Goal: Transaction & Acquisition: Download file/media

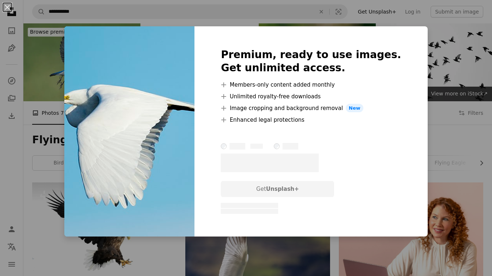
scroll to position [631, 0]
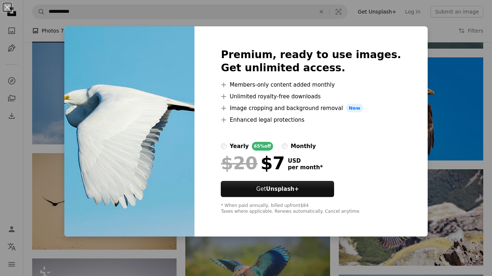
click at [432, 103] on div "An X shape Premium, ready to use images. Get unlimited access. A plus sign Memb…" at bounding box center [246, 138] width 492 height 276
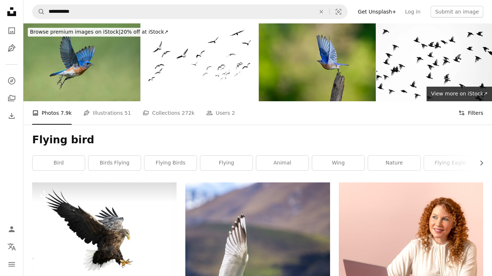
click at [475, 112] on button "Filters Filters" at bounding box center [471, 112] width 25 height 23
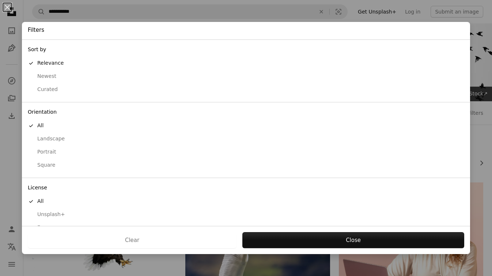
scroll to position [14, 0]
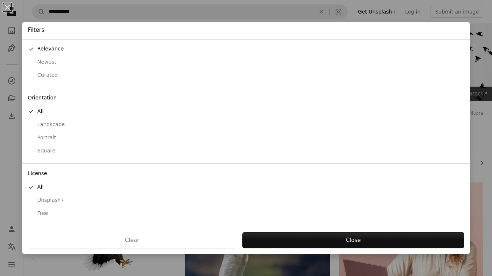
click at [48, 210] on div "Free" at bounding box center [246, 213] width 437 height 7
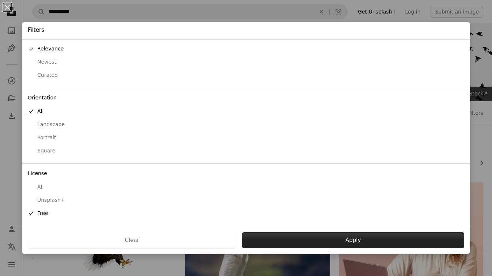
click at [297, 238] on button "Apply" at bounding box center [353, 240] width 222 height 16
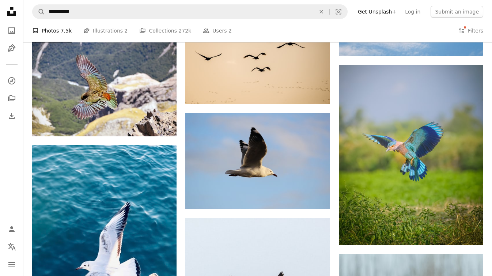
scroll to position [639, 0]
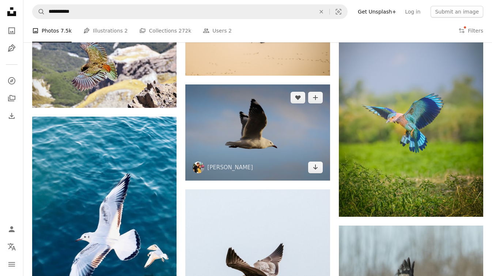
click at [273, 130] on img at bounding box center [257, 133] width 144 height 96
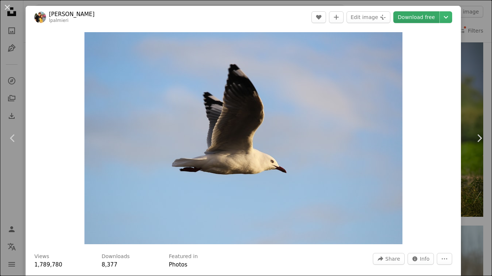
click at [428, 20] on link "Download free" at bounding box center [417, 17] width 46 height 12
